Goal: Submit feedback/report problem

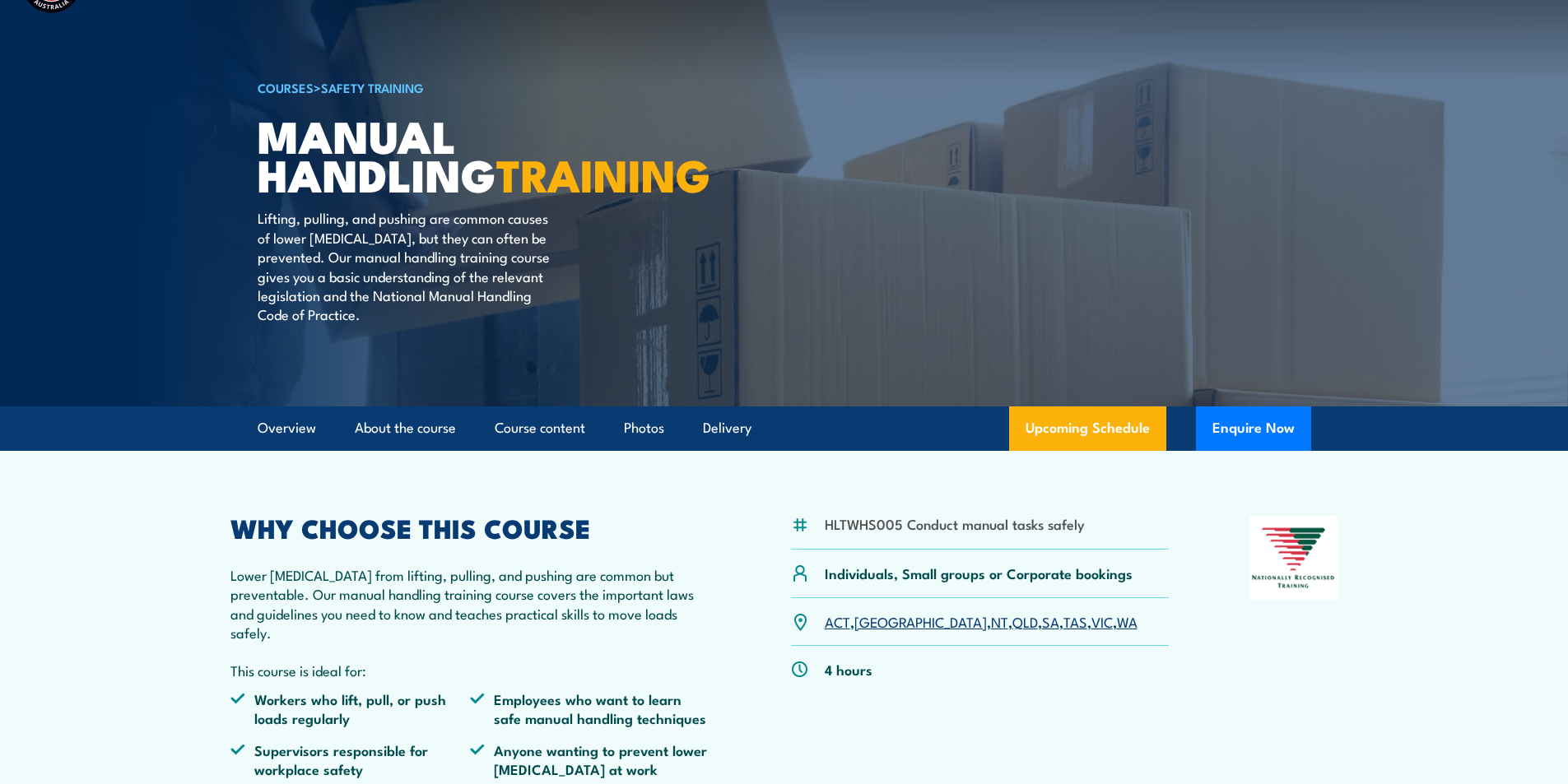
scroll to position [164, 0]
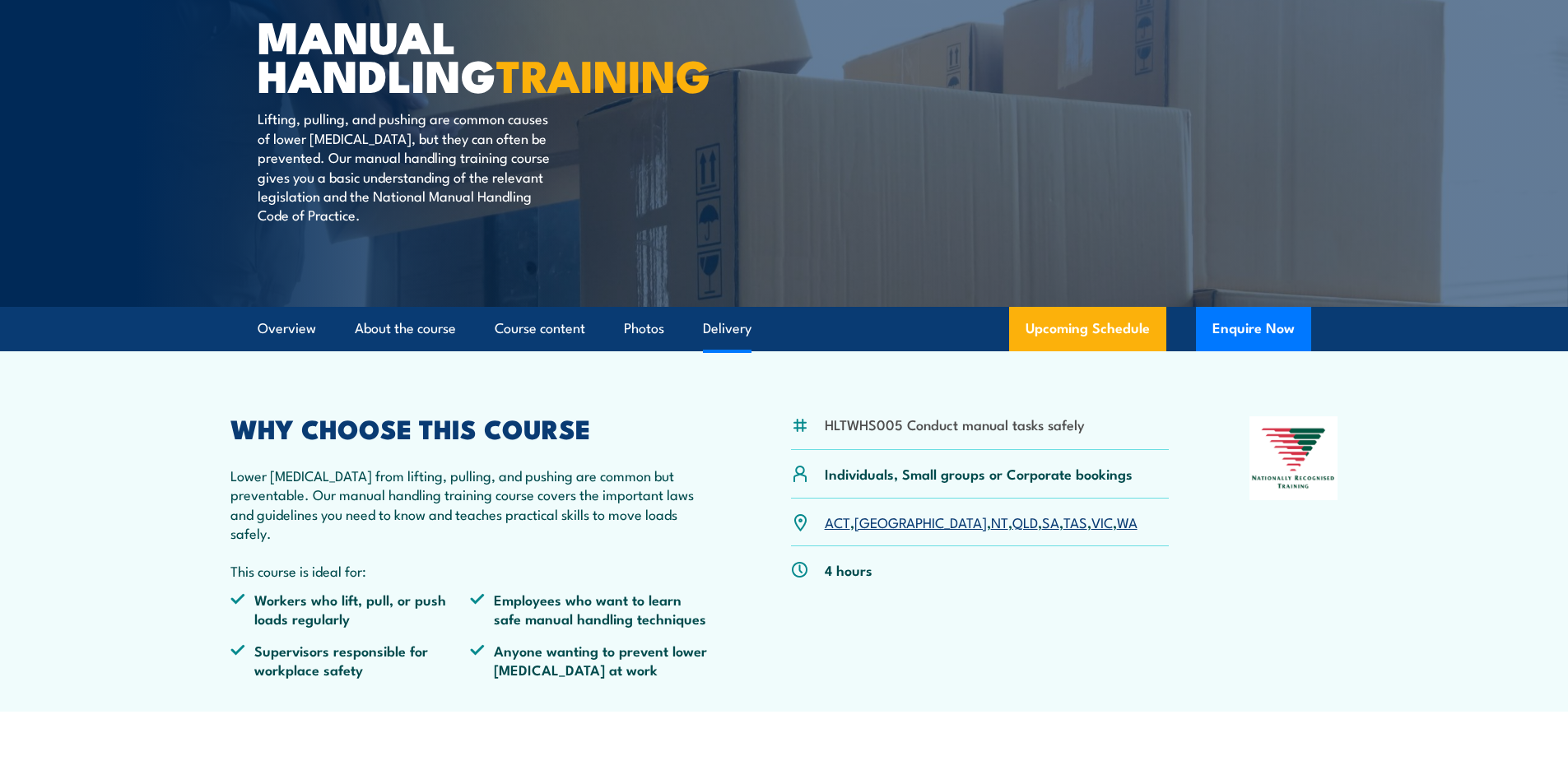
click at [739, 337] on link "Delivery" at bounding box center [727, 328] width 49 height 44
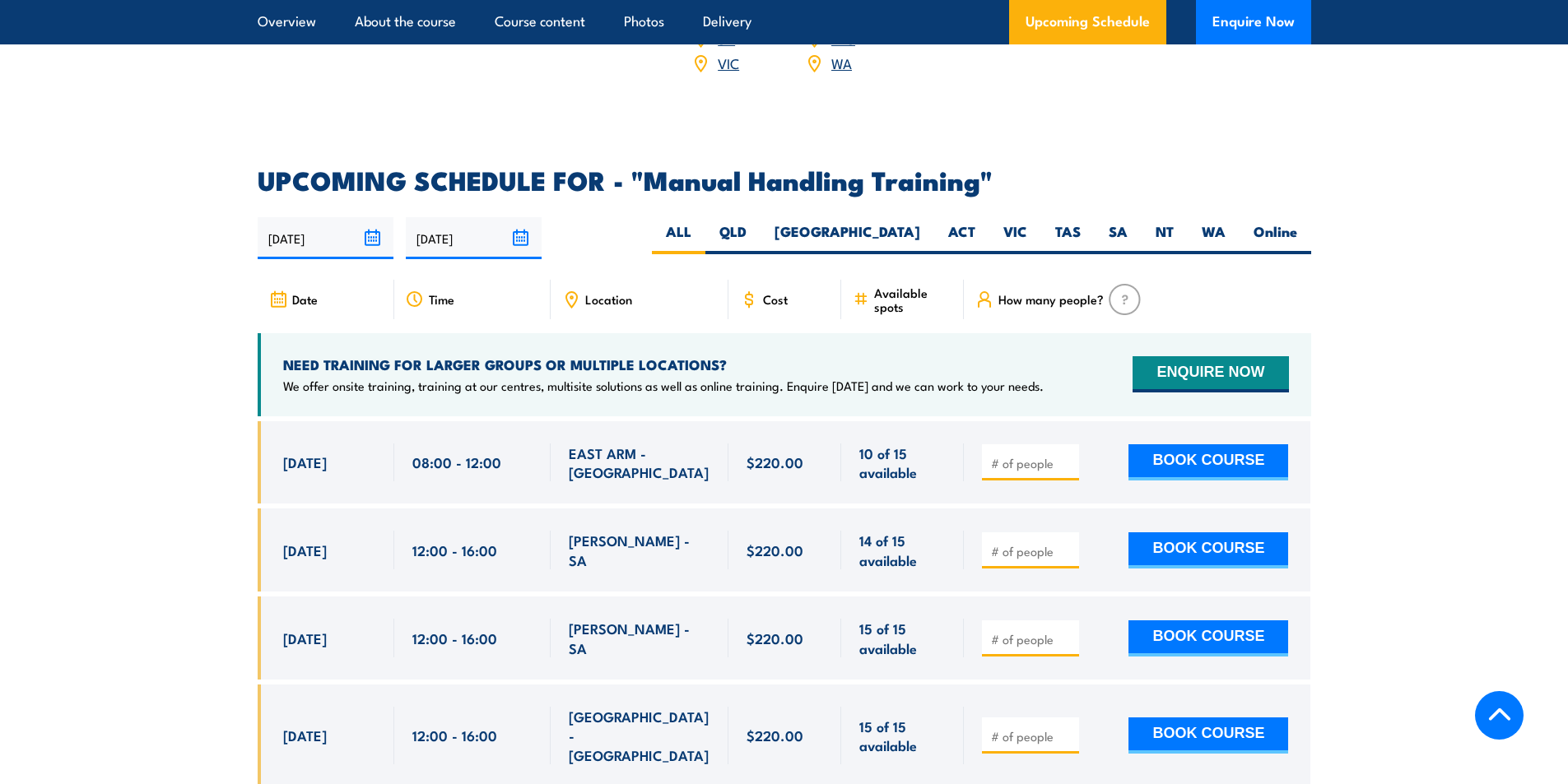
scroll to position [2352, 0]
click at [1112, 228] on label "SA" at bounding box center [1118, 237] width 47 height 32
click at [1128, 228] on input "SA" at bounding box center [1133, 227] width 11 height 11
radio input "true"
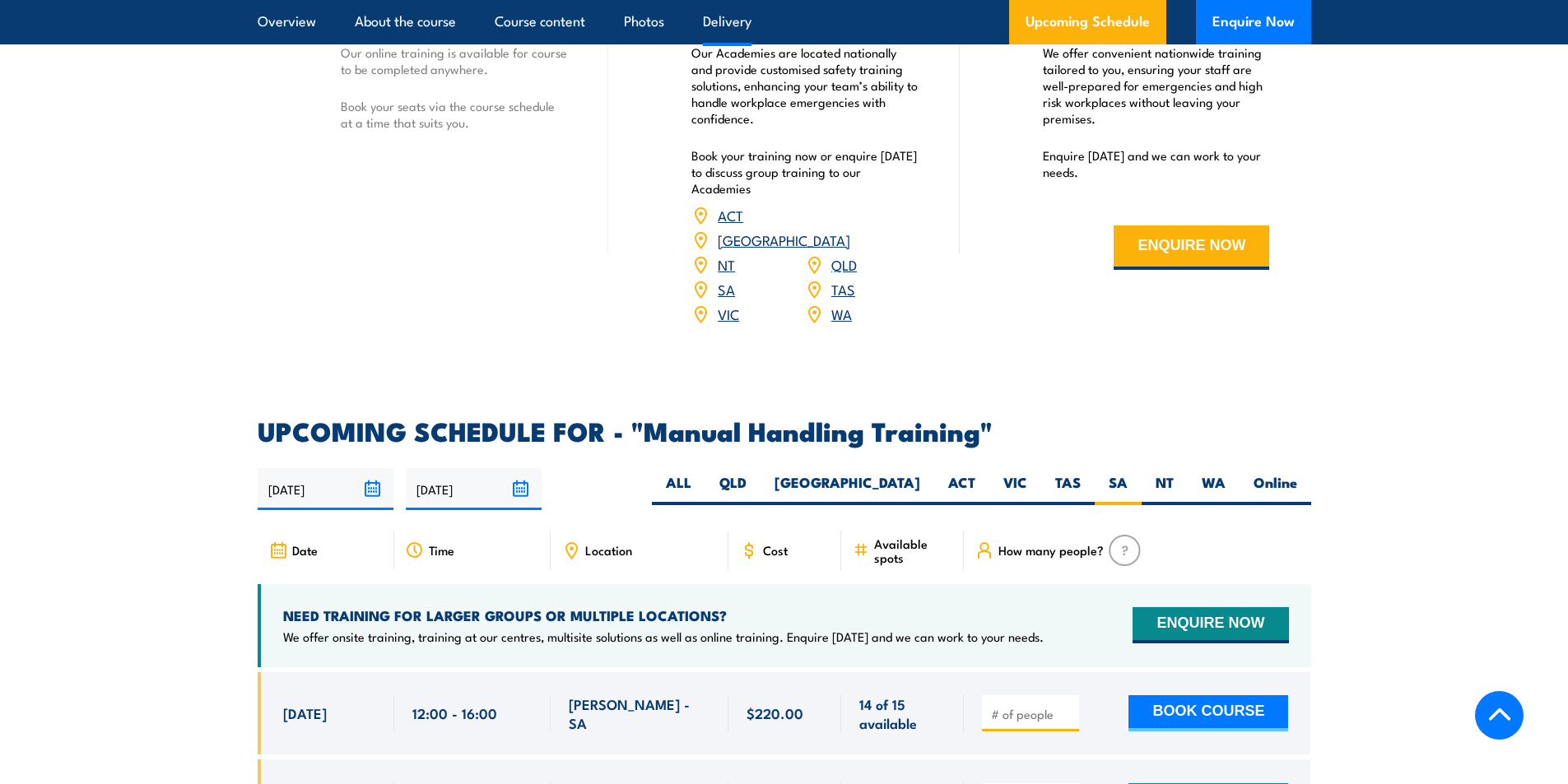
scroll to position [2428, 0]
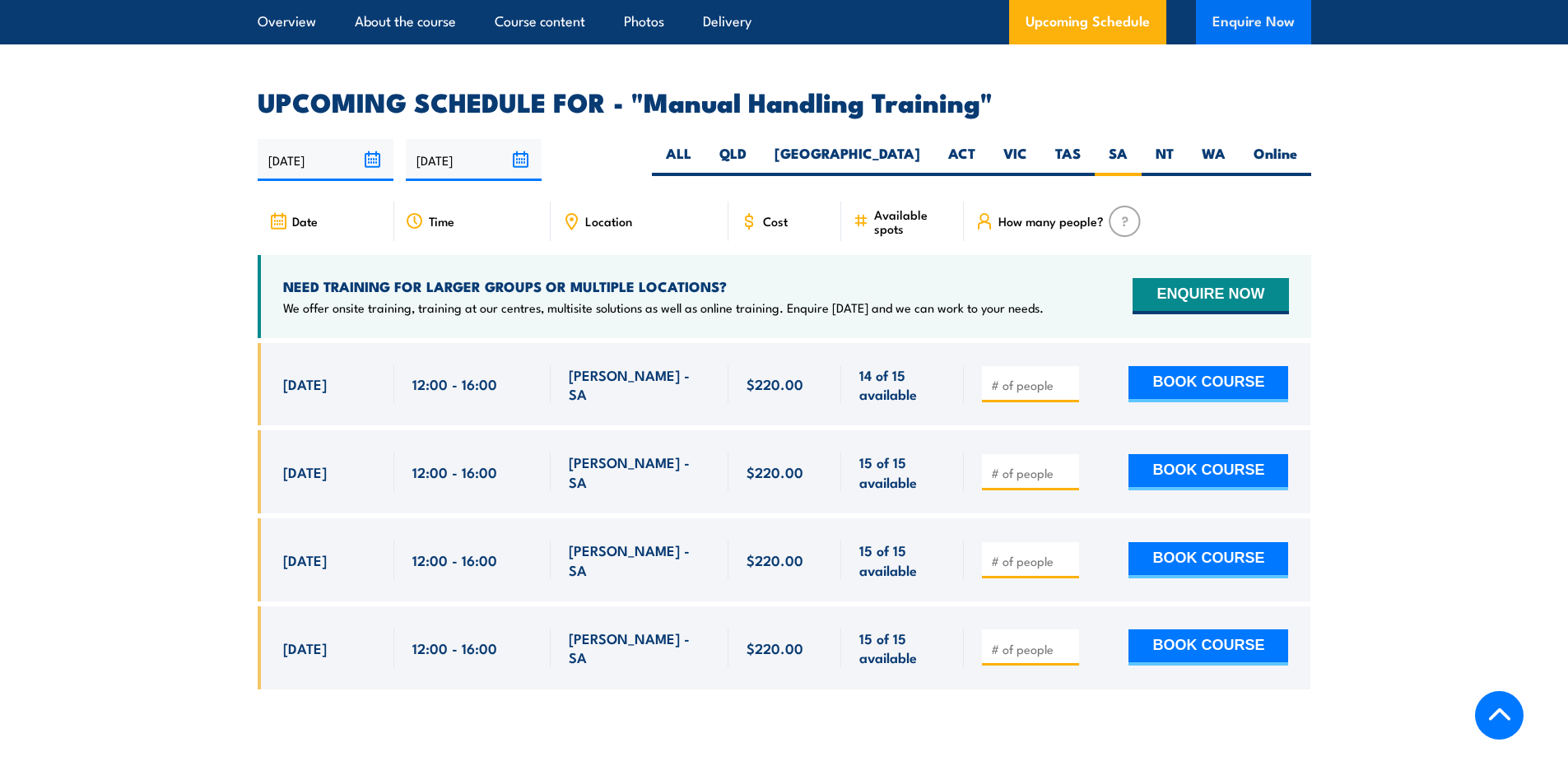
click at [1229, 35] on button "Enquire Now" at bounding box center [1254, 22] width 116 height 44
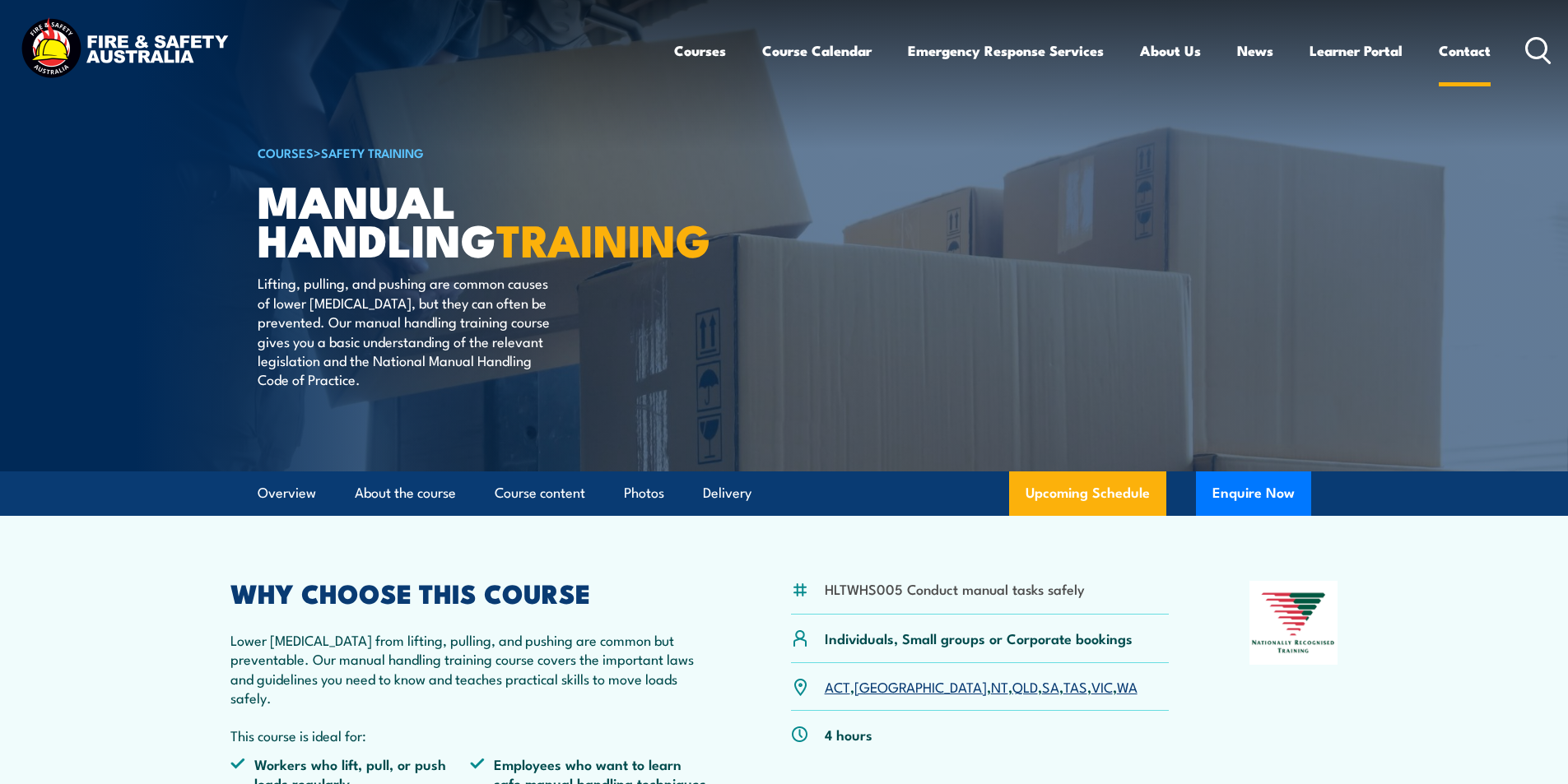
click at [1478, 45] on link "Contact" at bounding box center [1464, 50] width 52 height 44
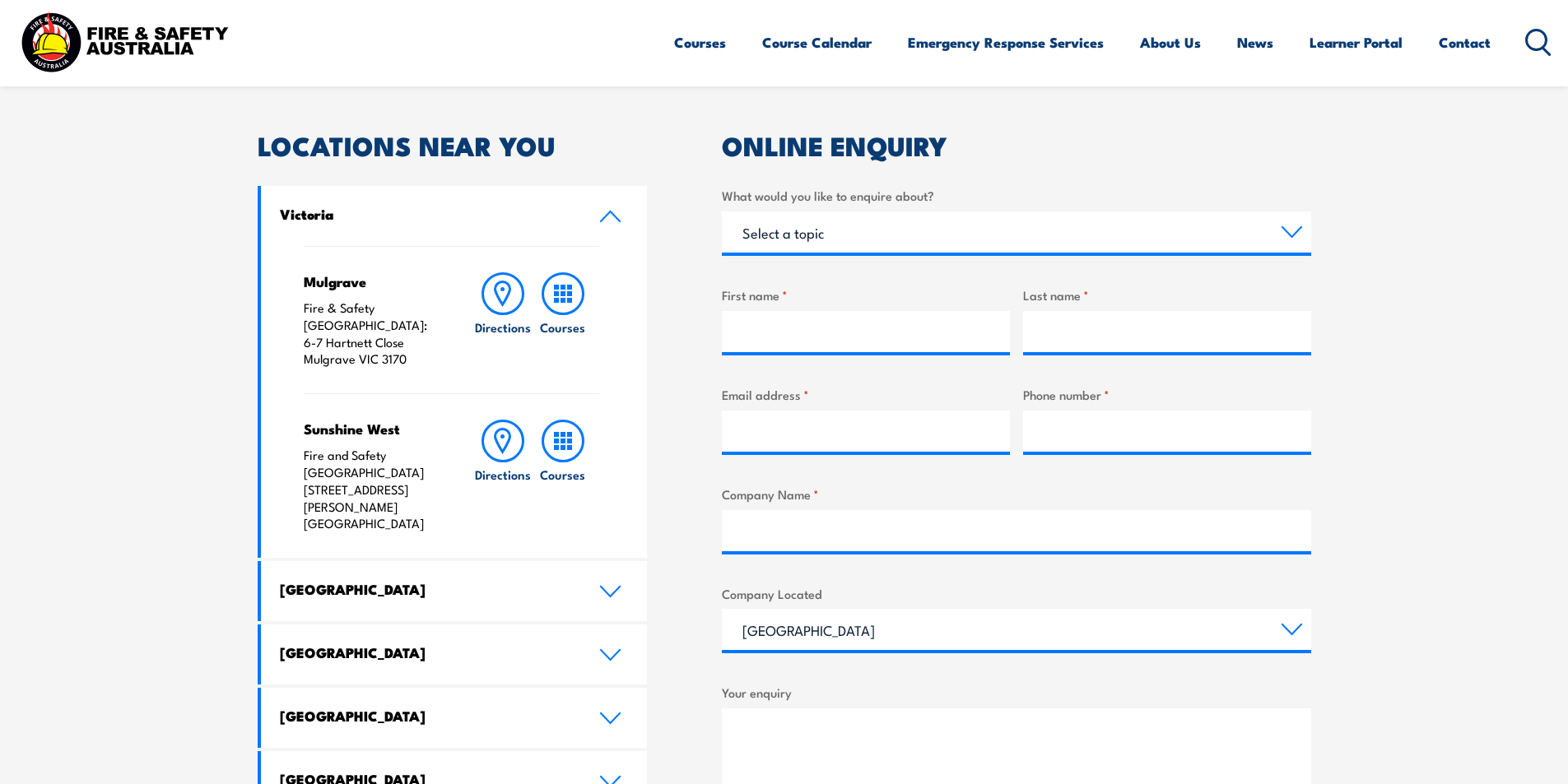
scroll to position [658, 0]
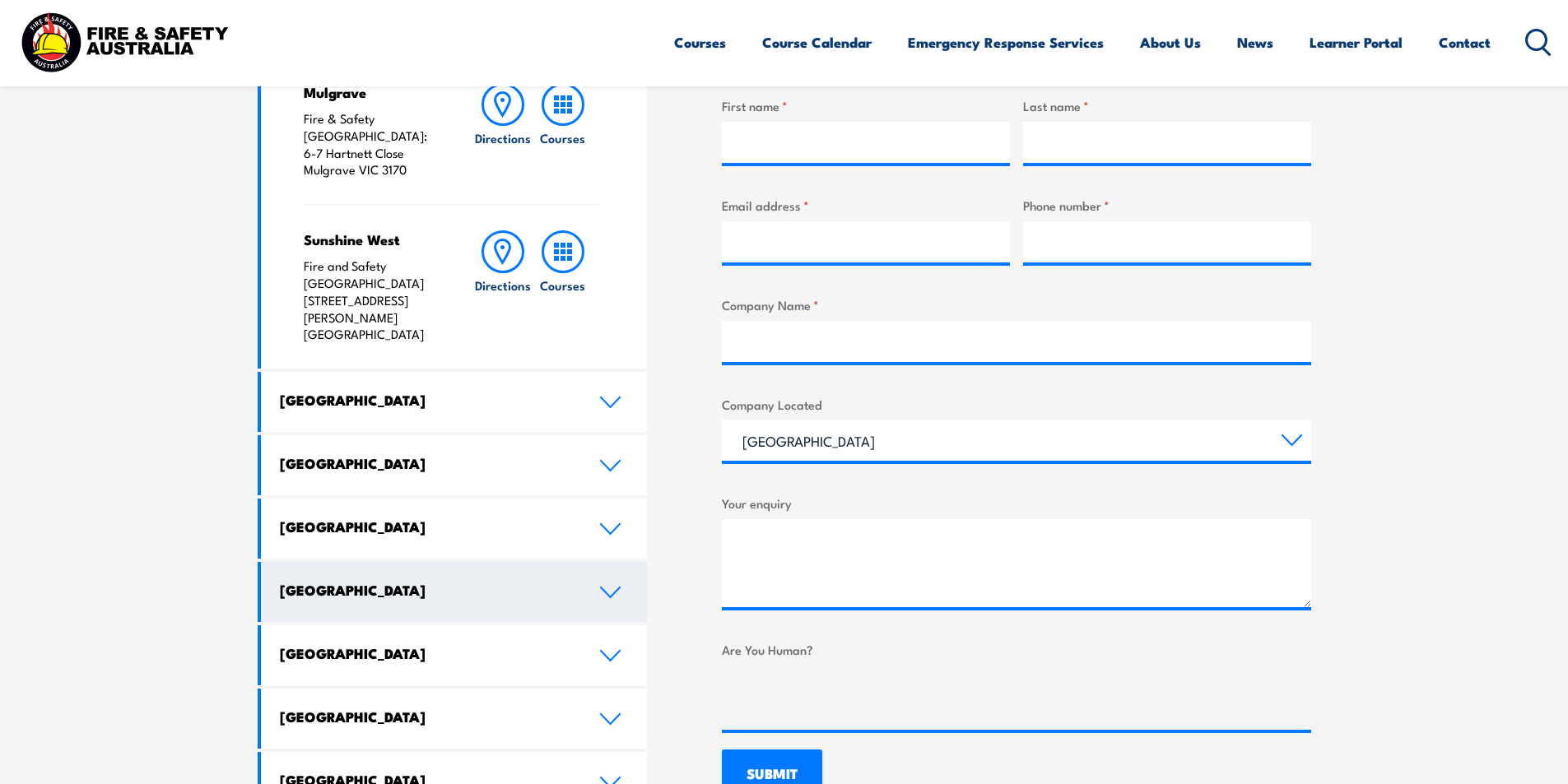
click at [612, 586] on icon at bounding box center [610, 592] width 22 height 13
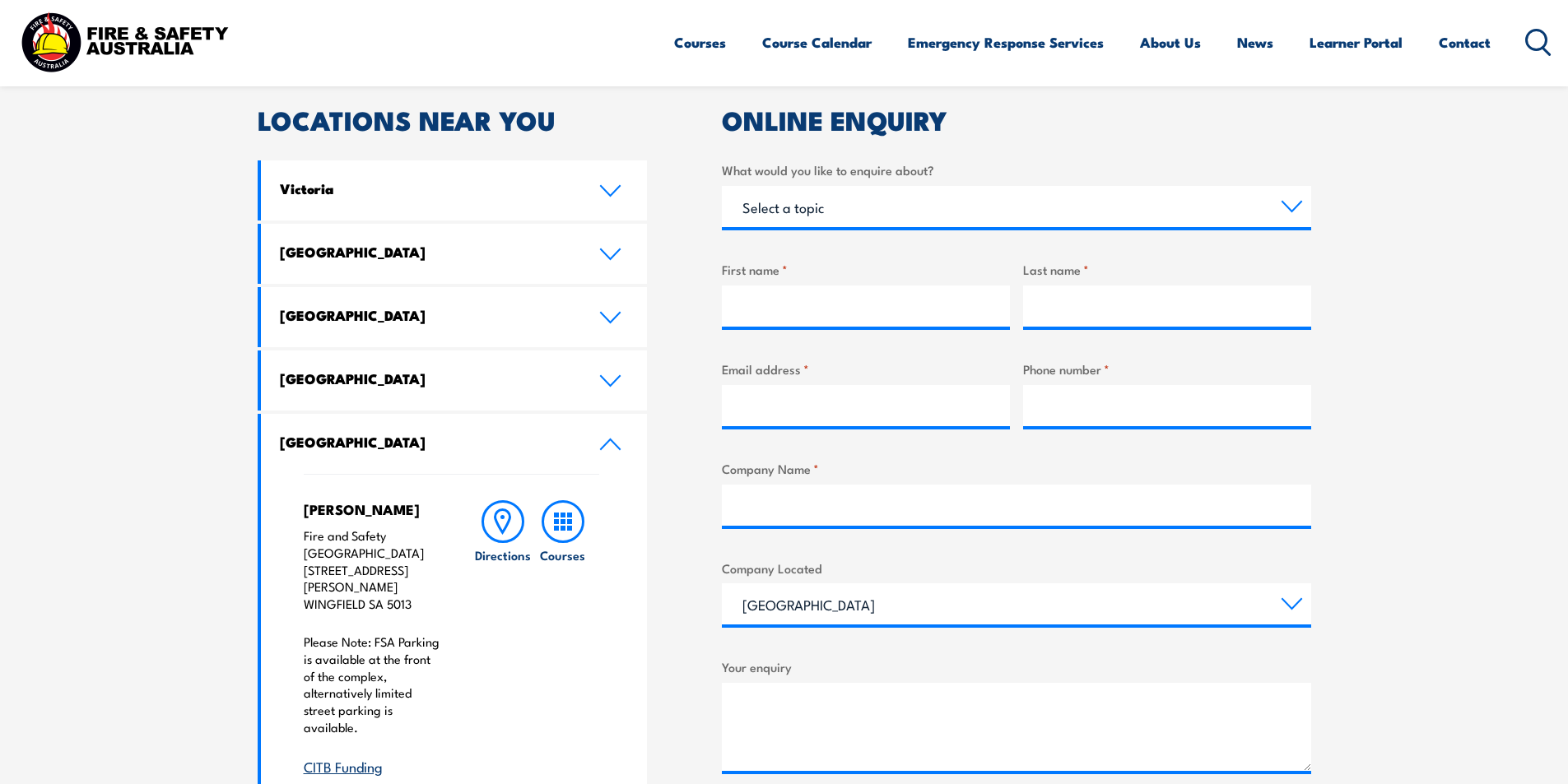
scroll to position [493, 0]
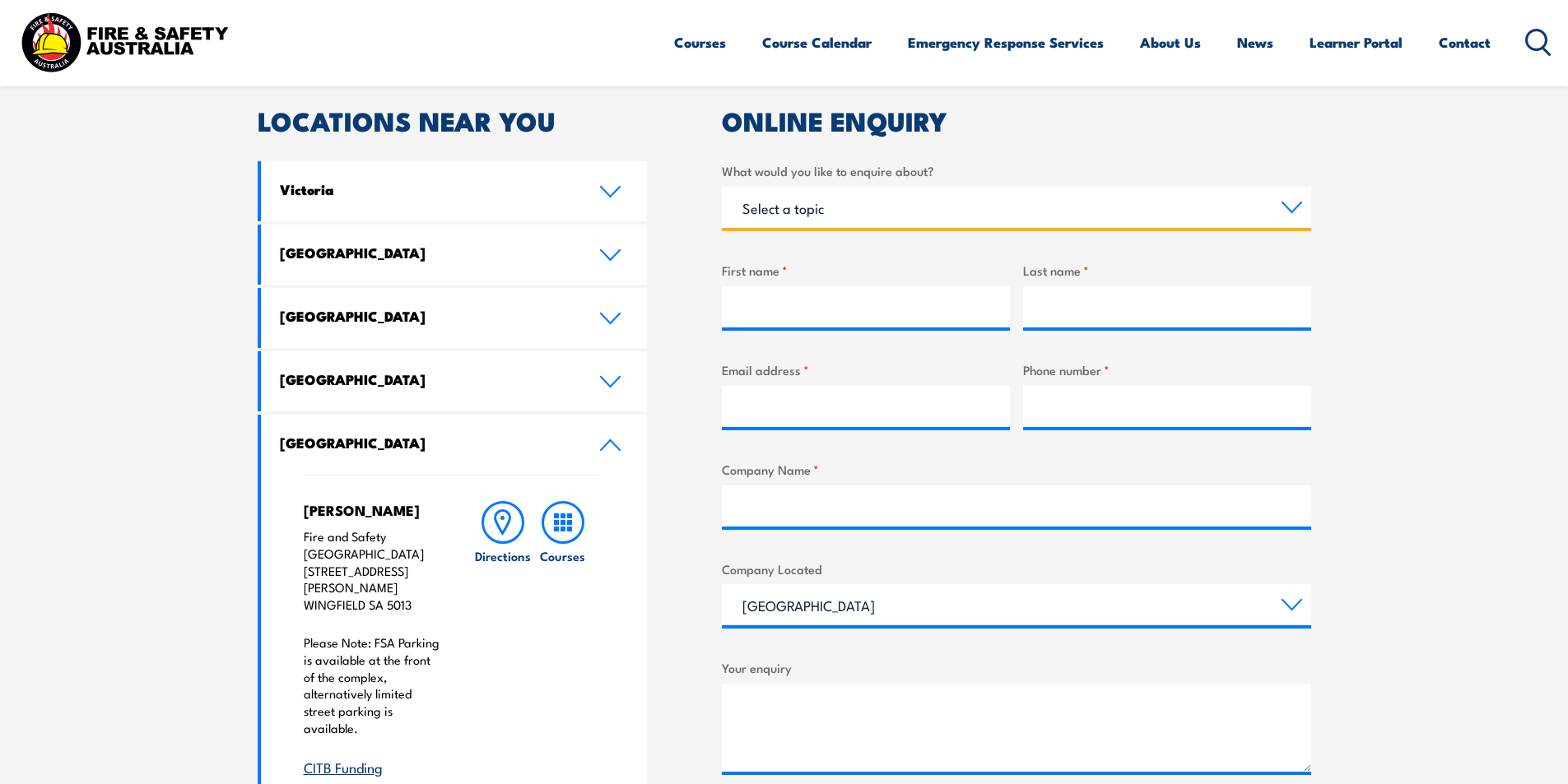
click at [806, 219] on select "Select a topic Training Emergency Response Services General Enquiry" at bounding box center [1017, 207] width 590 height 41
select select "Training"
click at [722, 187] on select "Select a topic Training Emergency Response Services General Enquiry" at bounding box center [1017, 207] width 590 height 41
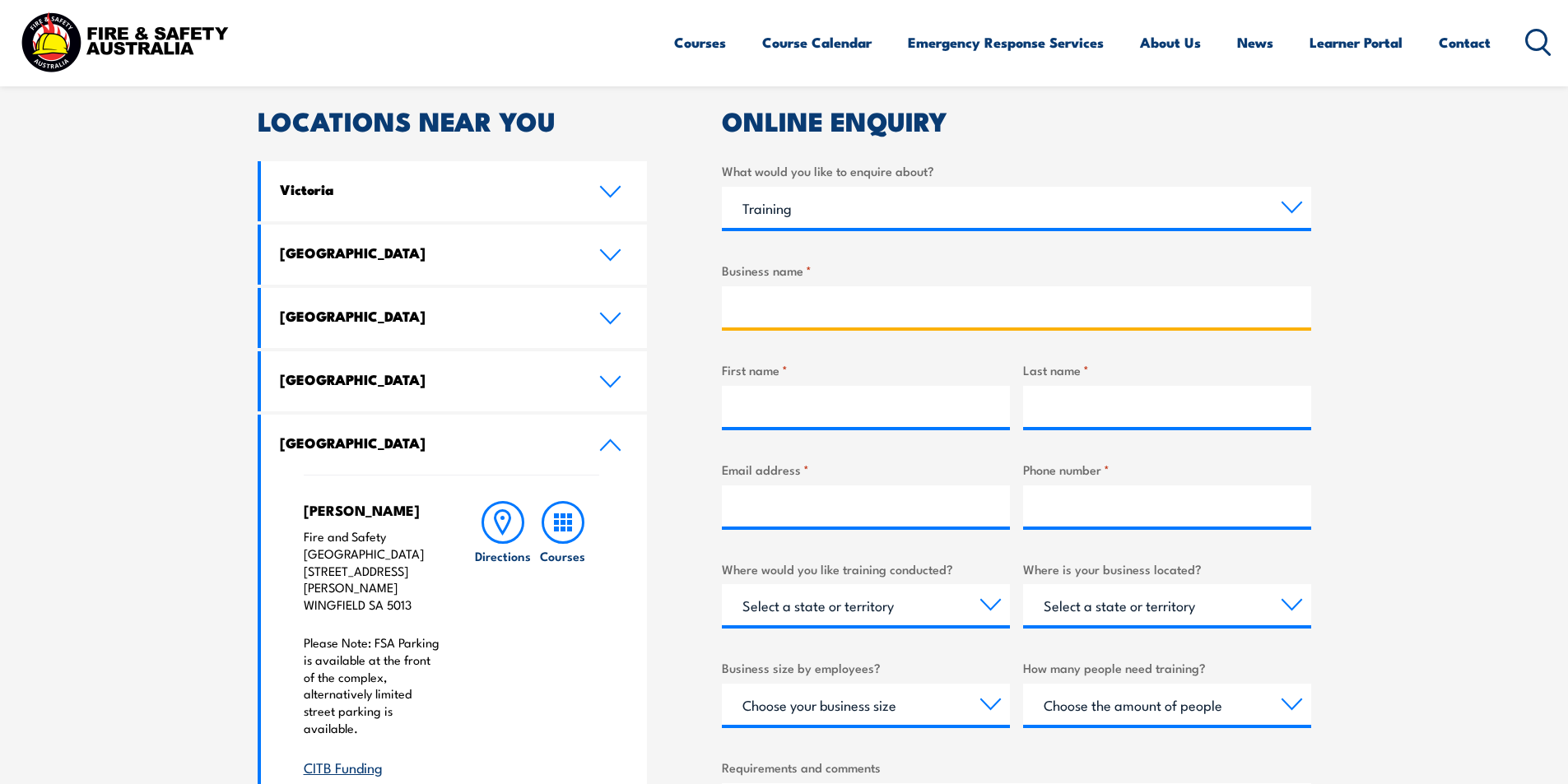
click at [809, 313] on input "Business name *" at bounding box center [1017, 307] width 590 height 41
type input "Alwyndor"
type input "[PERSON_NAME]"
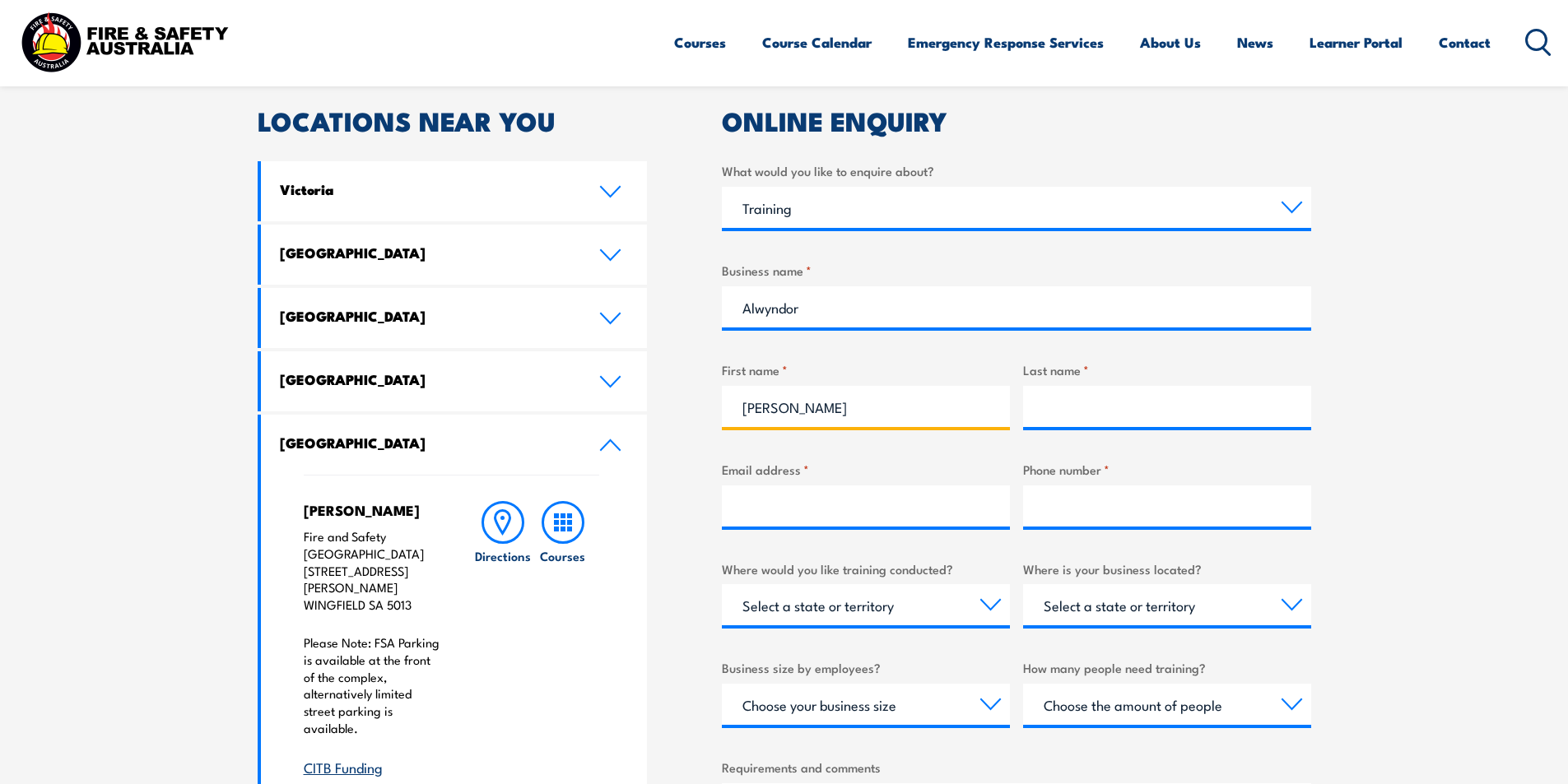
type input "Kimber"
type input "[EMAIL_ADDRESS][DOMAIN_NAME]"
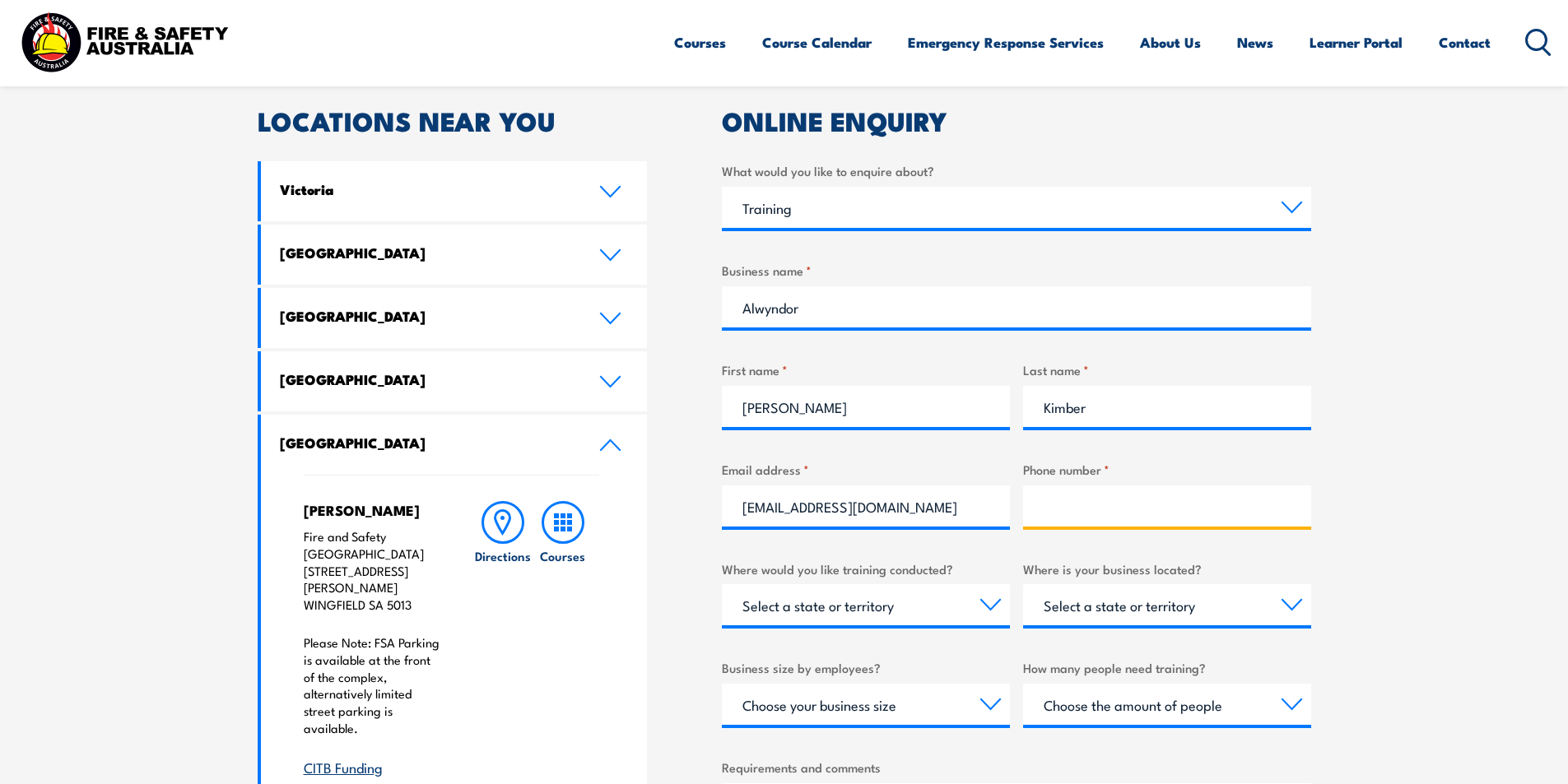
type input "0420840140"
select select "SA"
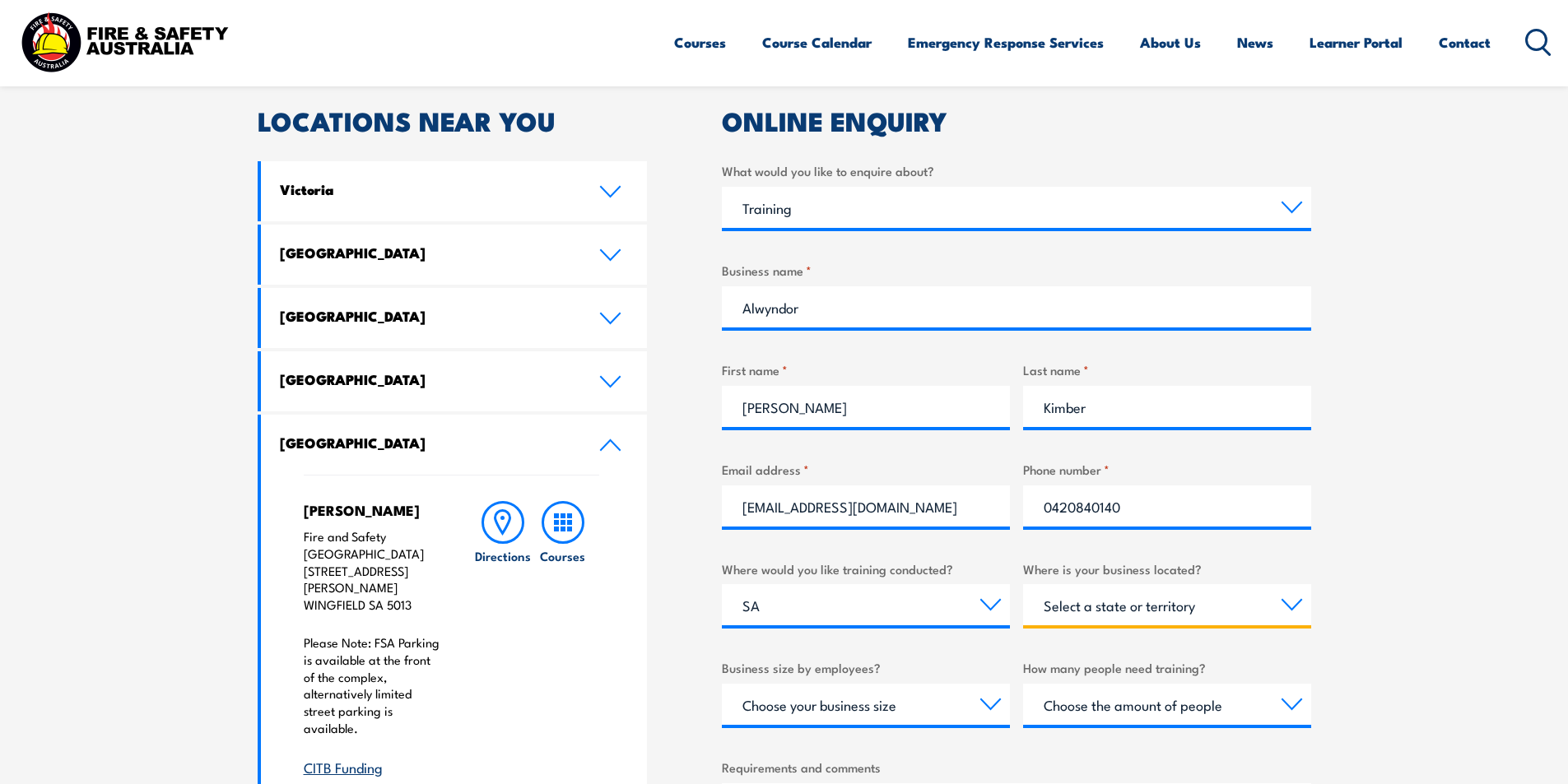
select select "SA"
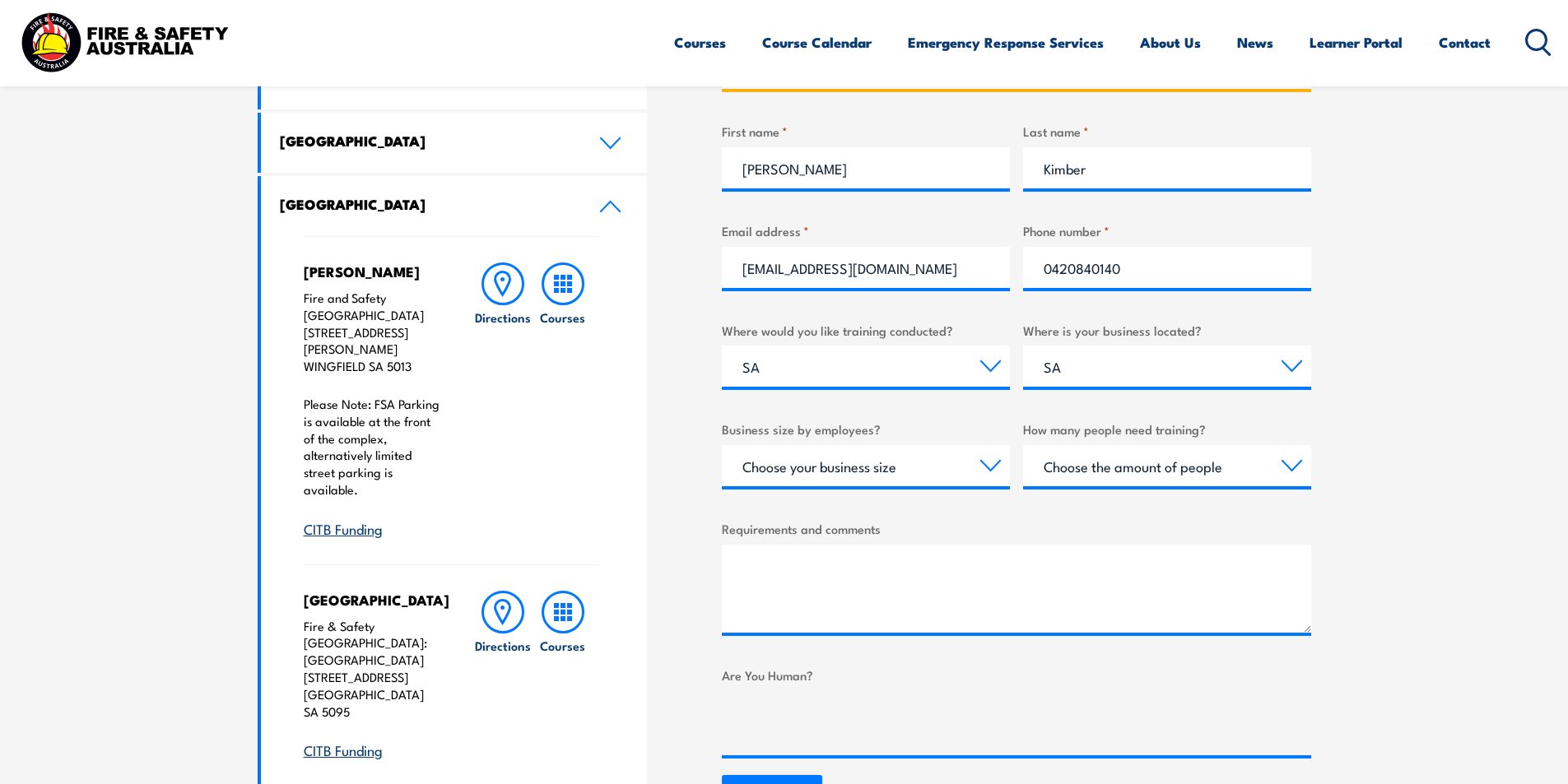
scroll to position [740, 0]
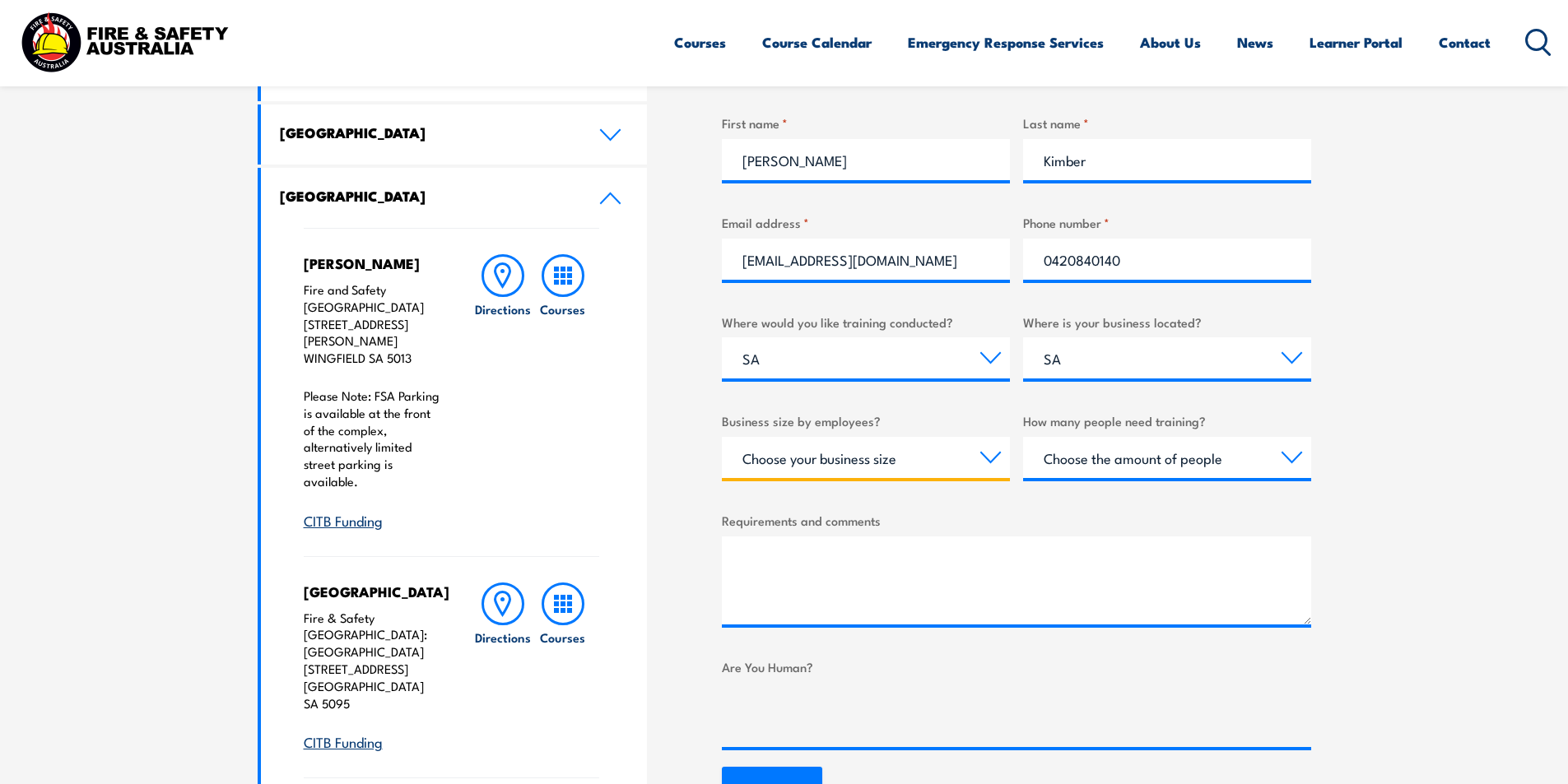
click at [909, 458] on select "Choose your business size 1 to 19 20 to 199 200+" at bounding box center [866, 457] width 288 height 41
select select "200+"
click at [722, 436] on select "Choose your business size 1 to 19 20 to 199 200+" at bounding box center [866, 457] width 288 height 41
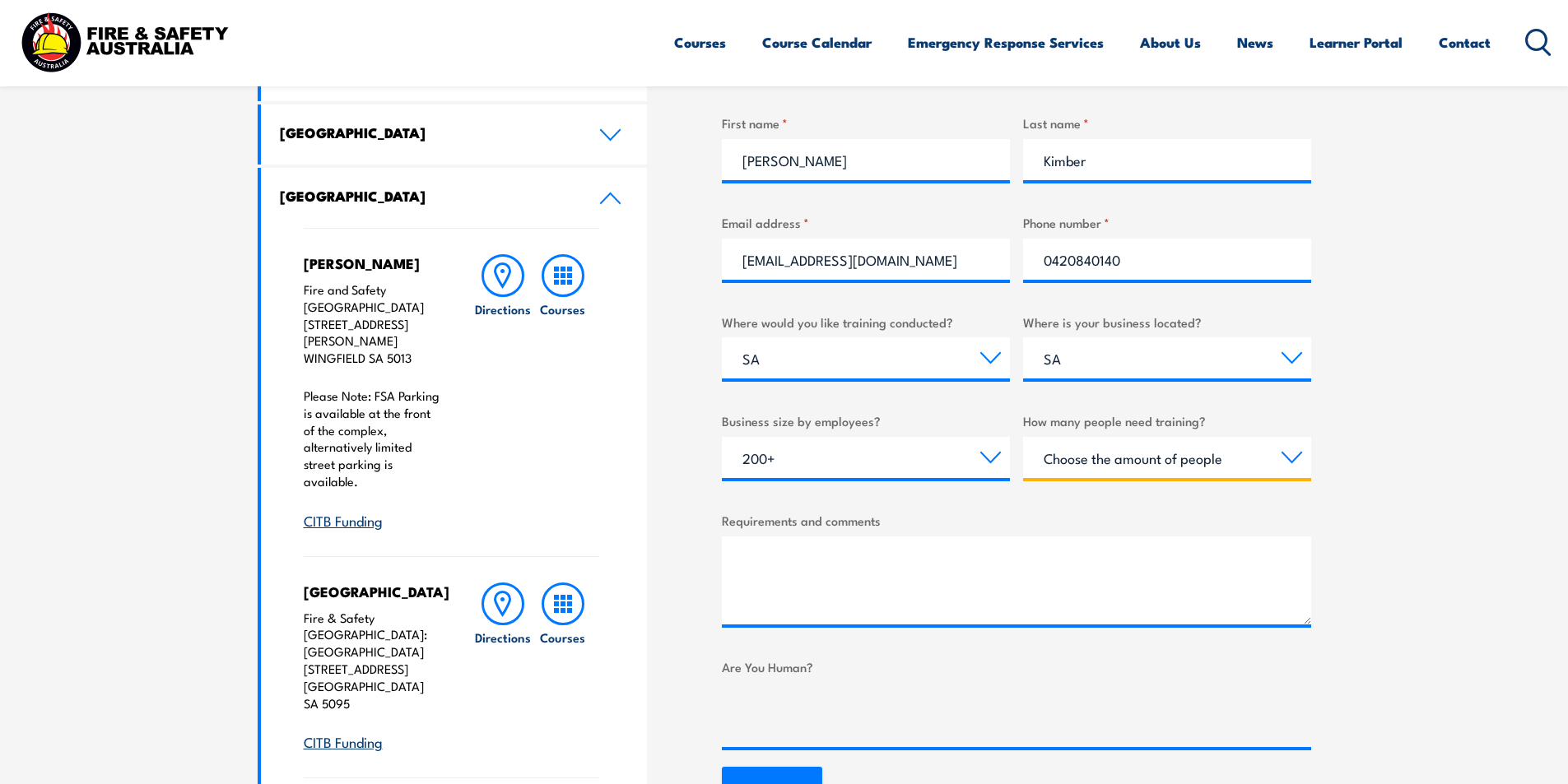
click at [1106, 462] on select "Choose the amount of people 1 to 4 5 to 19 20+" at bounding box center [1167, 457] width 288 height 41
select select "20+"
click at [1023, 436] on select "Choose the amount of people 1 to 4 5 to 19 20+" at bounding box center [1167, 457] width 288 height 41
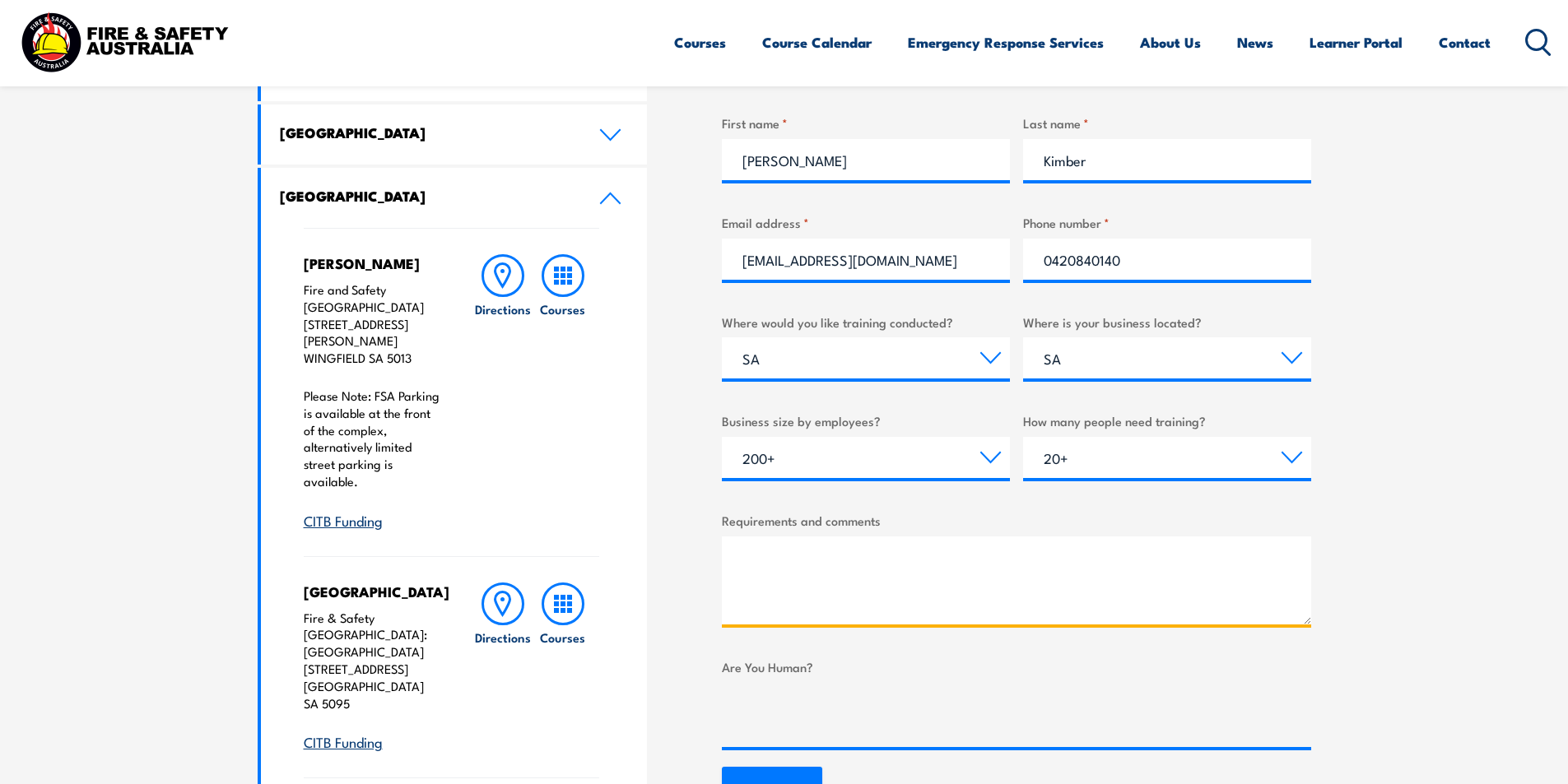
click at [1081, 568] on textarea "Requirements and comments" at bounding box center [1017, 580] width 590 height 88
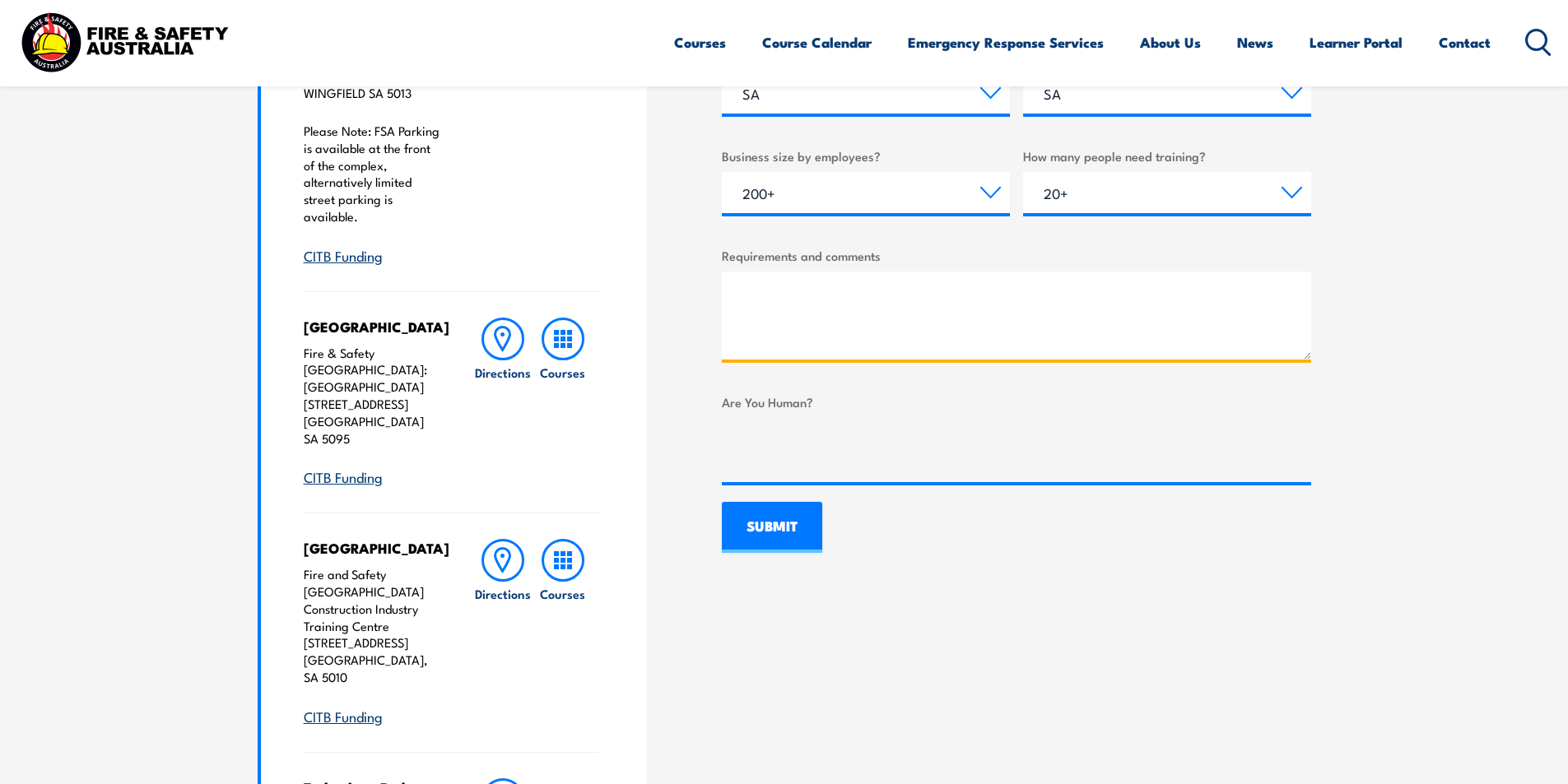
scroll to position [1069, 0]
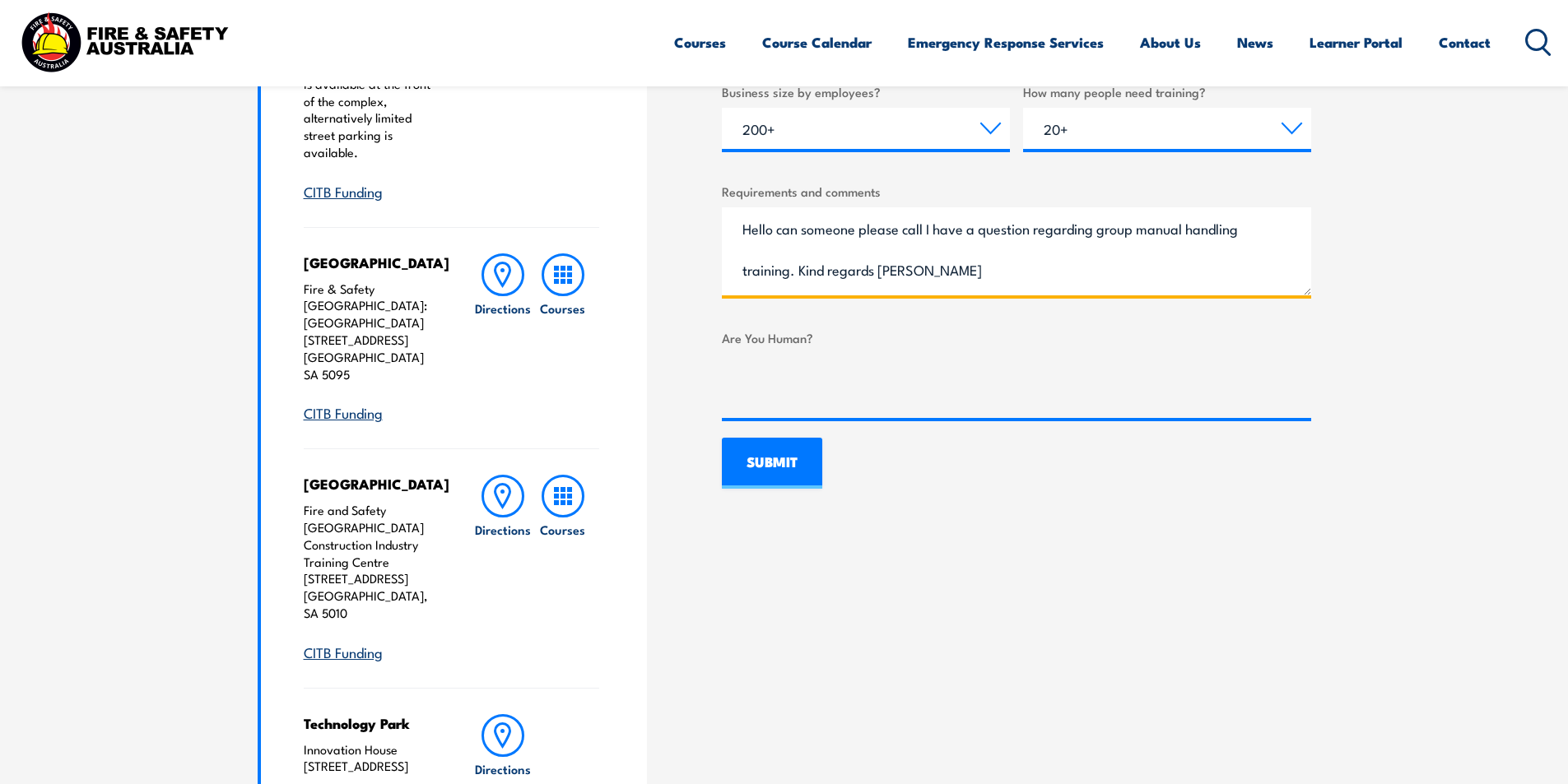
type textarea "Hello can someone please call I have a question regarding group manual handling…"
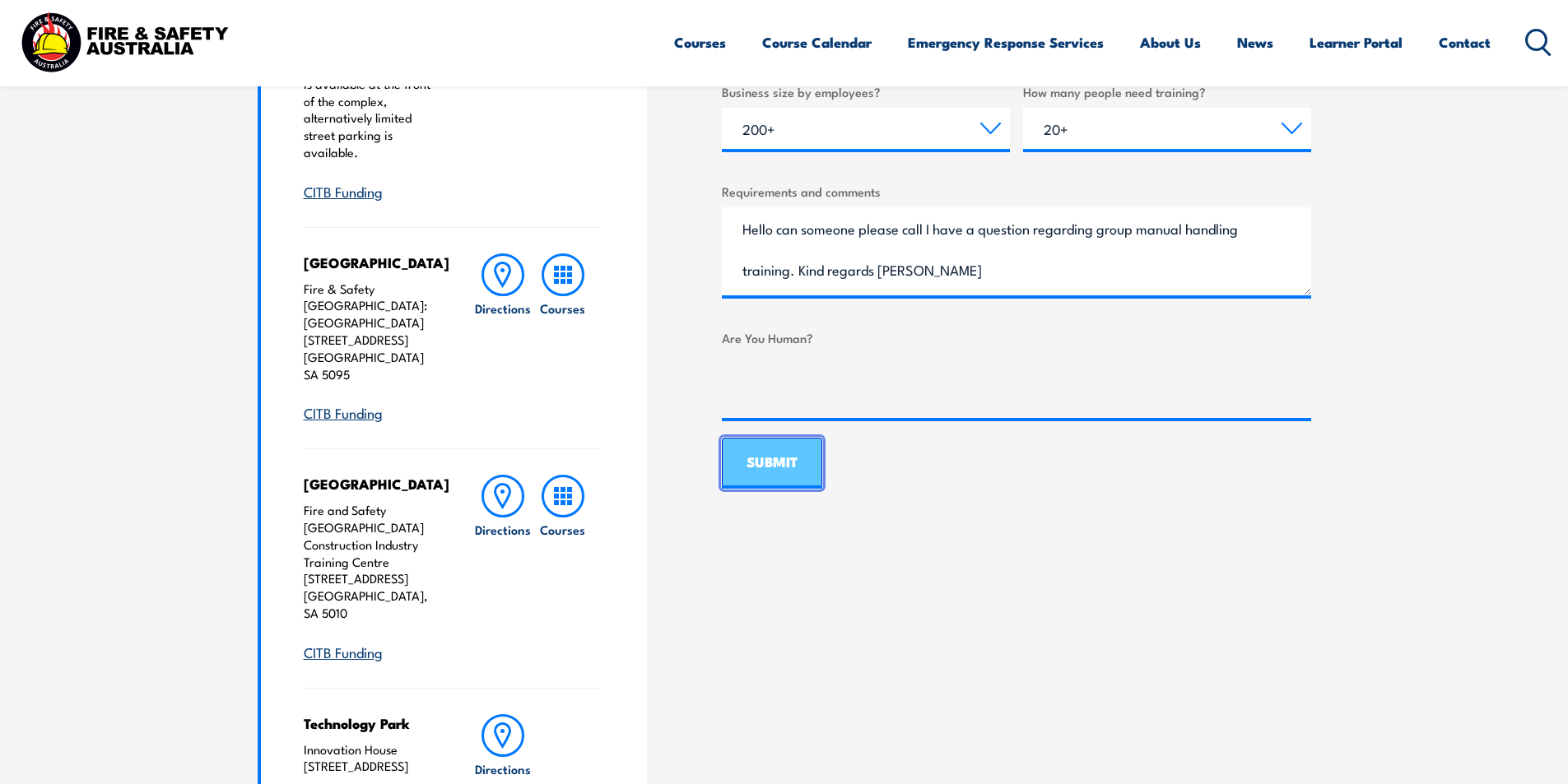
click at [780, 468] on input "SUBMIT" at bounding box center [772, 462] width 101 height 51
